Goal: Task Accomplishment & Management: Complete application form

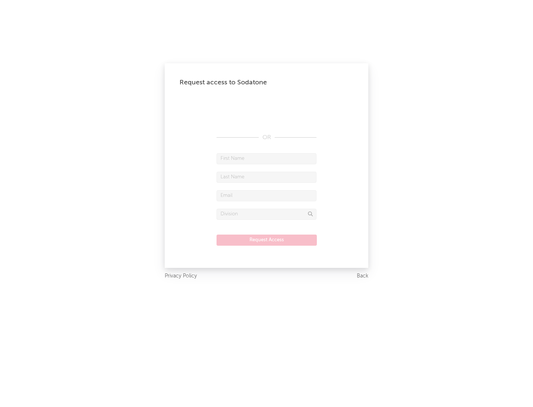
click at [267, 159] on input "text" at bounding box center [267, 158] width 100 height 11
type input "[PERSON_NAME]"
click at [267, 177] on input "text" at bounding box center [267, 177] width 100 height 11
type input "[PERSON_NAME]"
click at [267, 196] on input "text" at bounding box center [267, 195] width 100 height 11
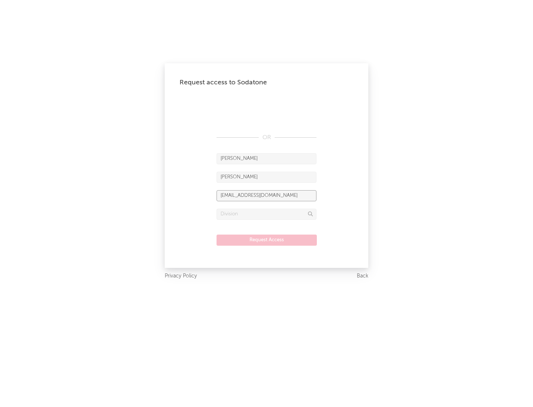
type input "[EMAIL_ADDRESS][DOMAIN_NAME]"
click at [267, 214] on input "text" at bounding box center [267, 214] width 100 height 11
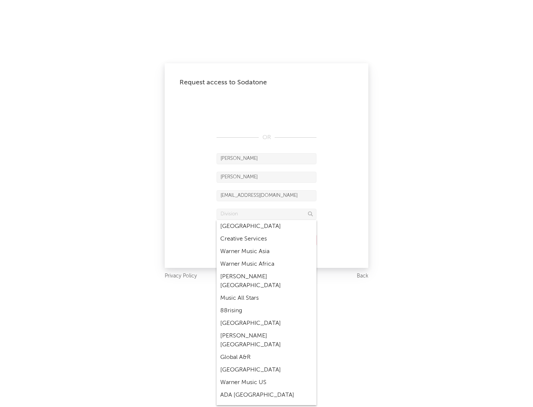
click at [267, 292] on div "Music All Stars" at bounding box center [267, 298] width 100 height 13
type input "Music All Stars"
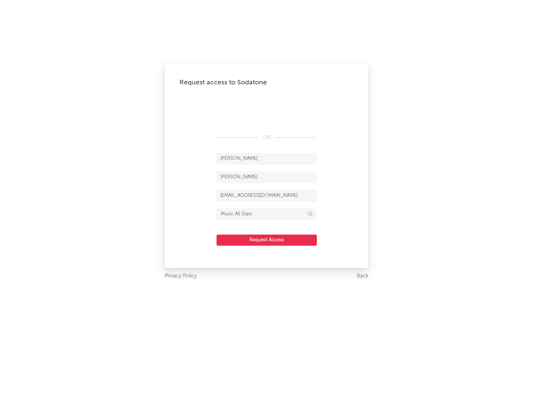
click at [267, 240] on button "Request Access" at bounding box center [267, 240] width 100 height 11
